Goal: Task Accomplishment & Management: Complete application form

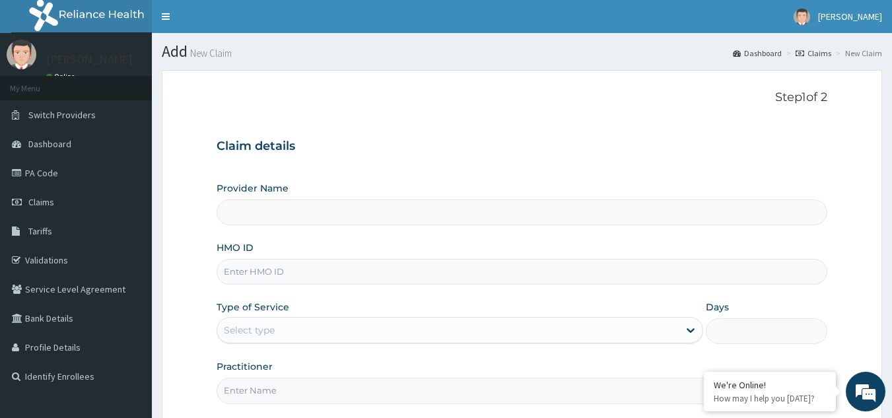
type input "Reliance Family Clinics (RFC) - [GEOGRAPHIC_DATA]"
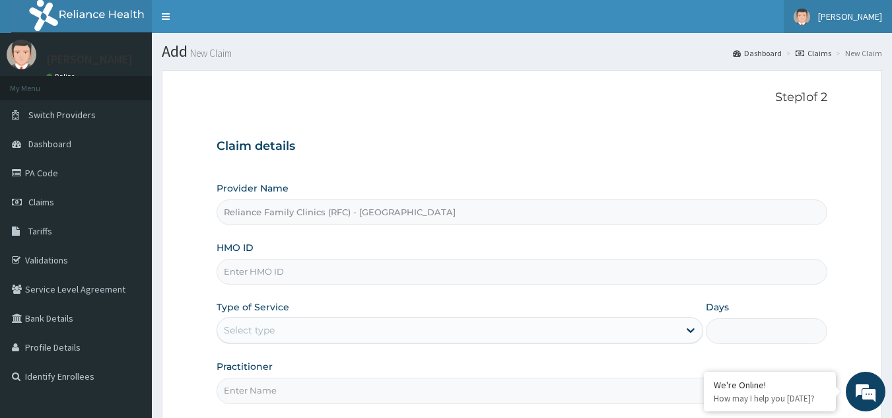
click at [840, 16] on span "[PERSON_NAME]" at bounding box center [850, 17] width 64 height 12
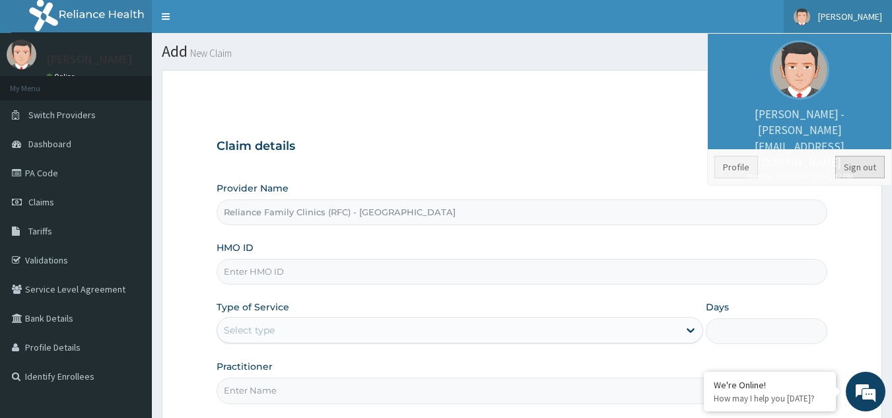
click at [863, 172] on link "Sign out" at bounding box center [860, 167] width 50 height 22
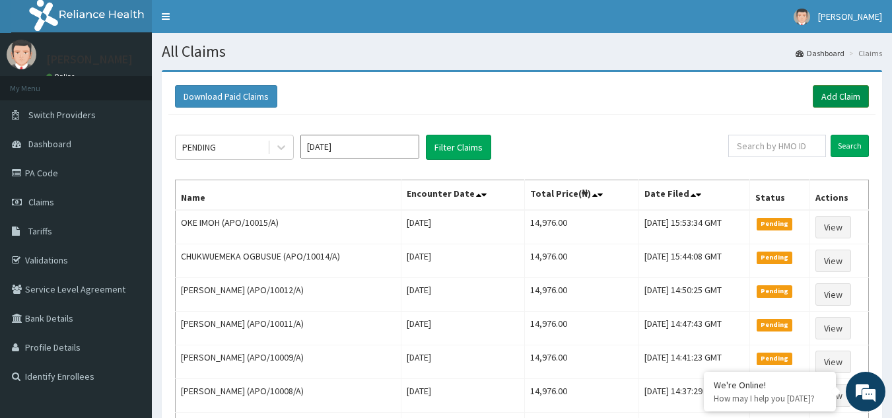
click at [821, 95] on link "Add Claim" at bounding box center [841, 96] width 56 height 22
